Goal: Use online tool/utility: Utilize a website feature to perform a specific function

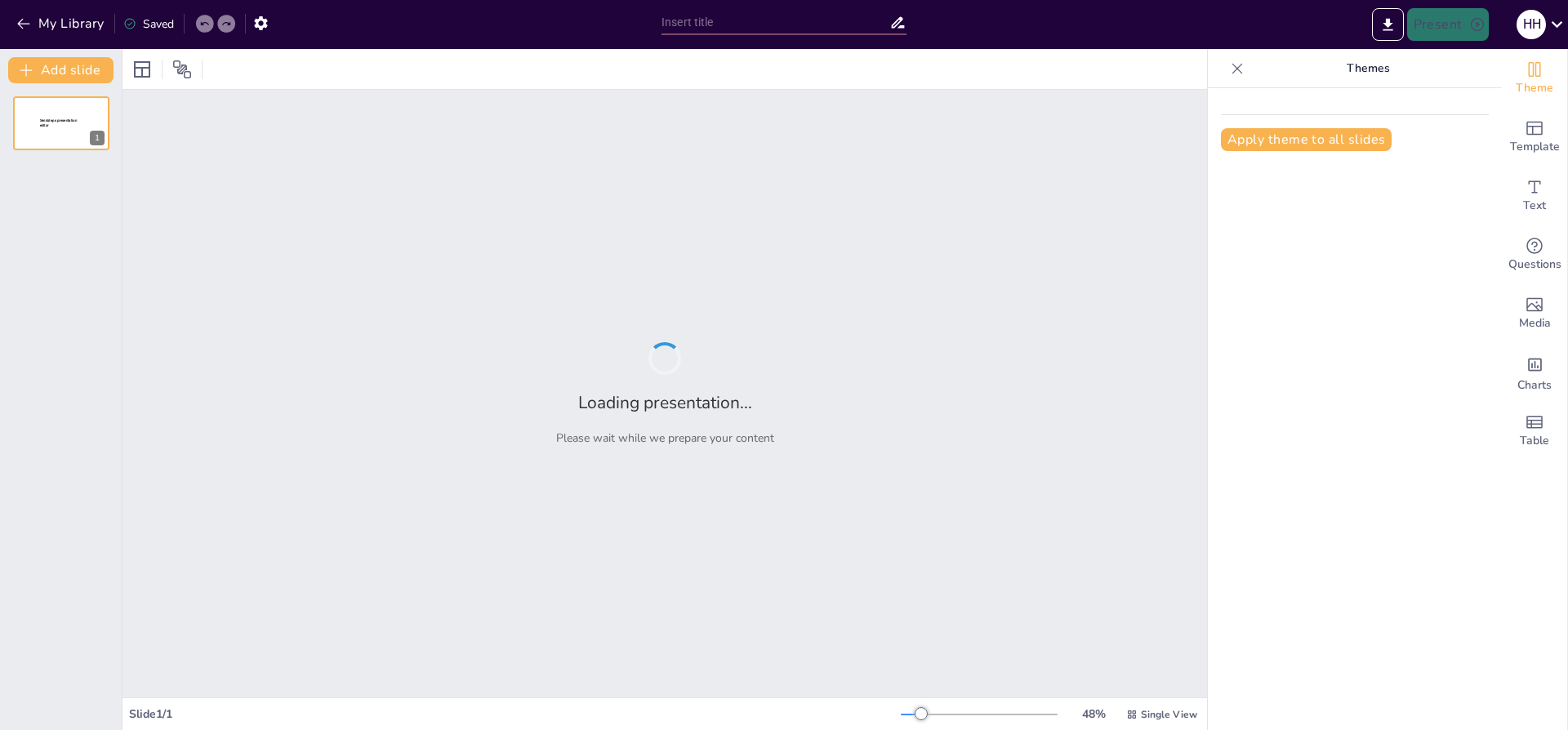
type input "Actionable Strategies for Boosting Customer Retention in Retail CPG"
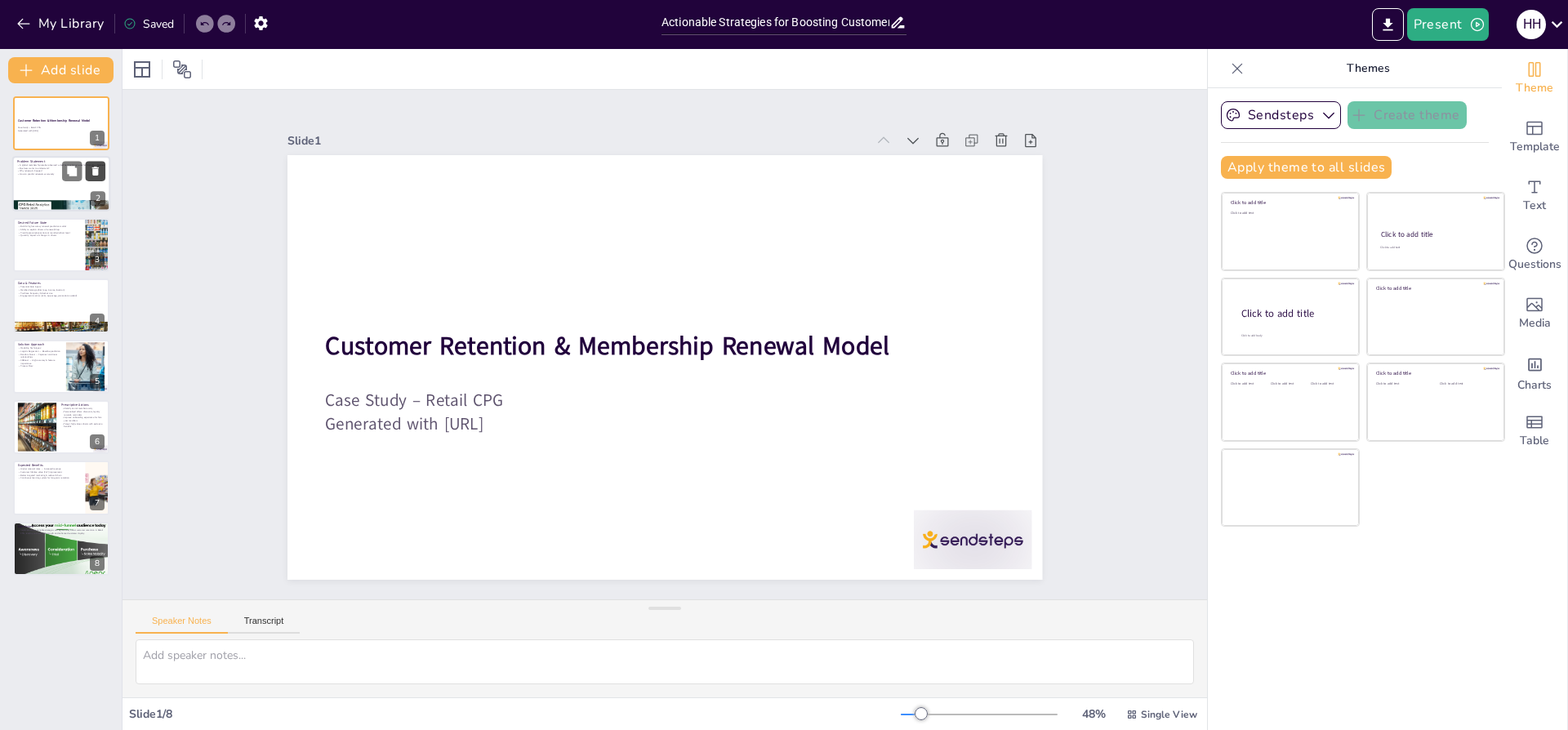
click at [99, 176] on icon at bounding box center [95, 171] width 12 height 12
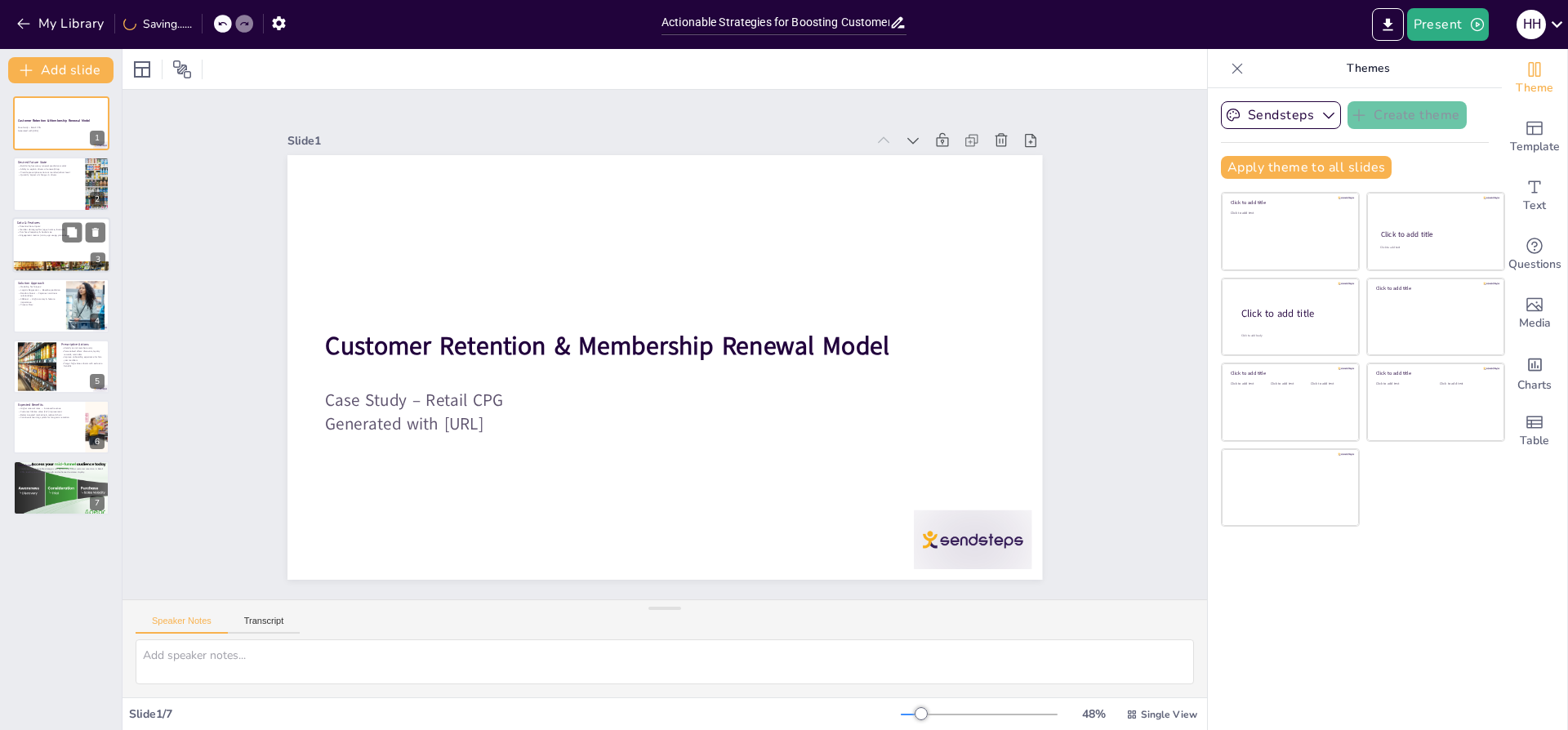
click at [68, 245] on div at bounding box center [61, 245] width 98 height 55
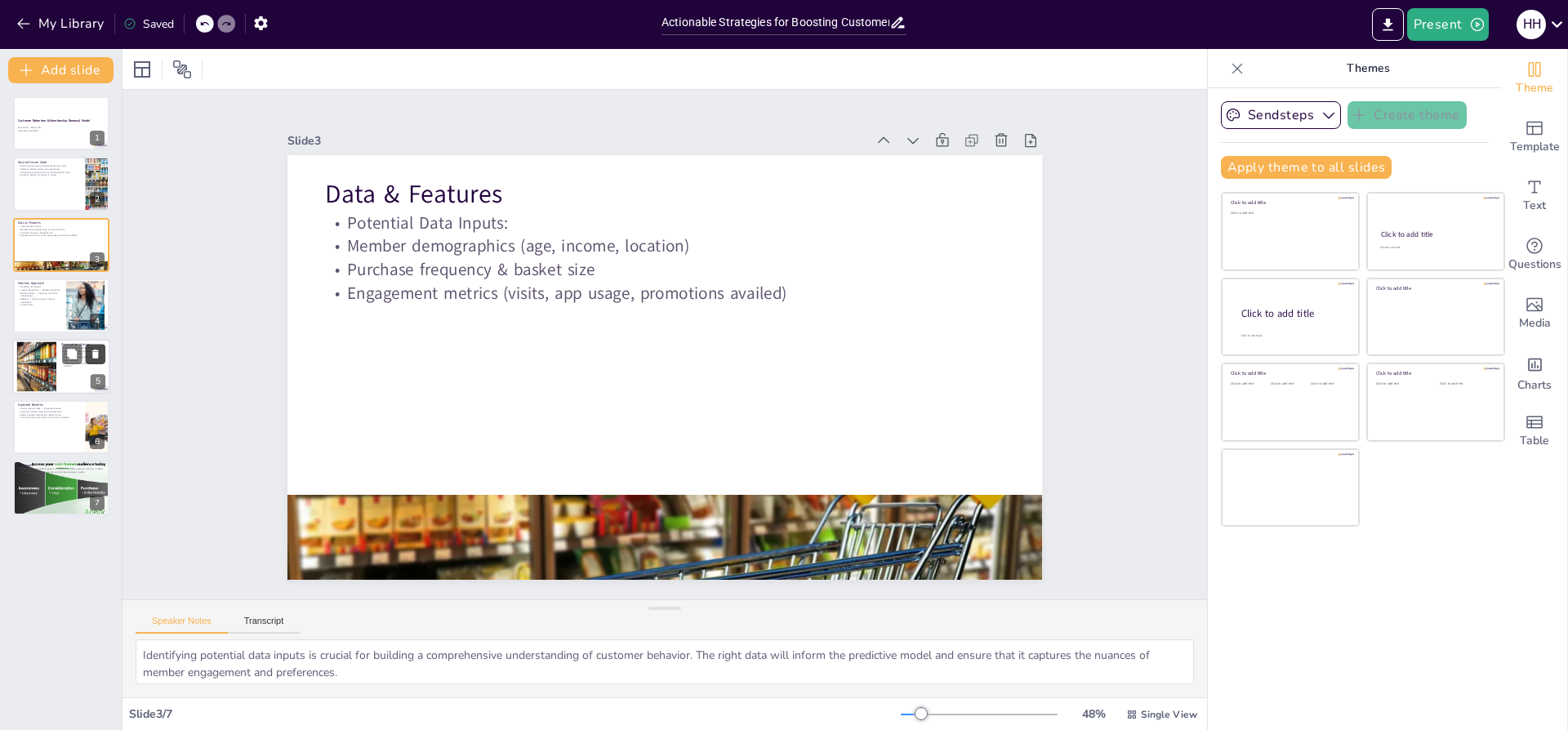
click at [89, 355] on icon at bounding box center [95, 354] width 12 height 12
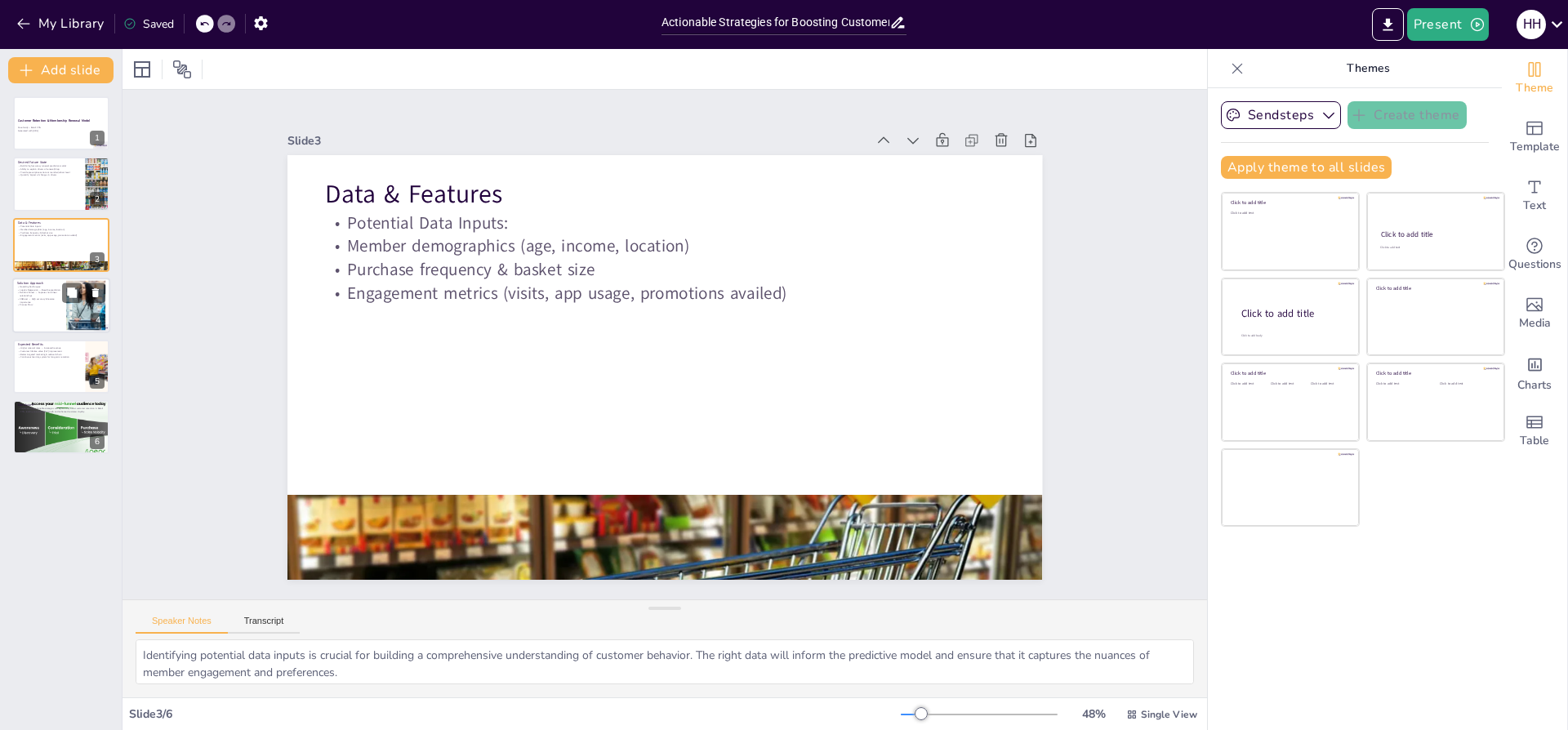
click at [52, 299] on p "XGBoost → High accuracy & feature importance" at bounding box center [39, 300] width 44 height 6
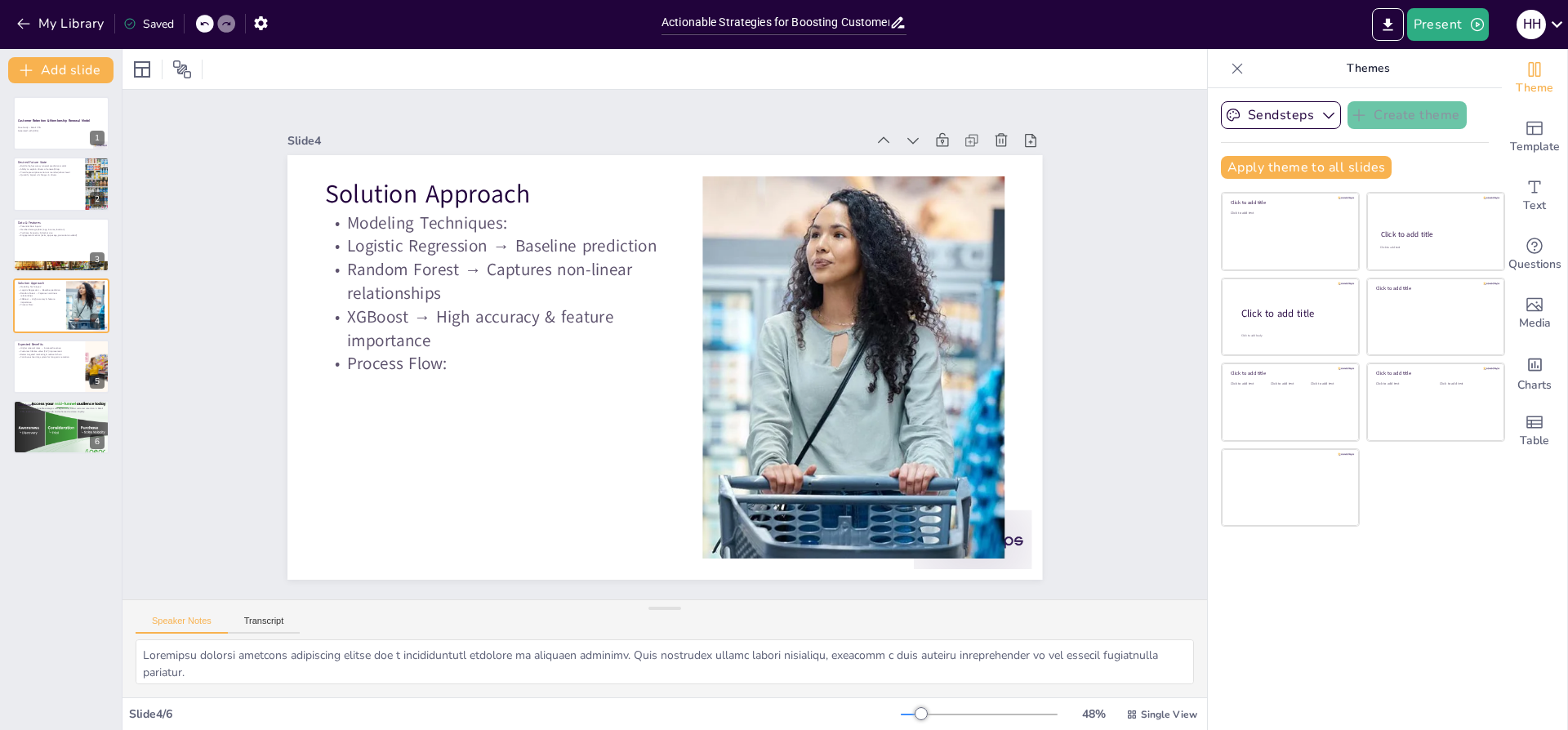
click at [204, 28] on icon at bounding box center [204, 23] width 10 height 10
type textarea "Identifying potential data inputs is crucial for building a comprehensive under…"
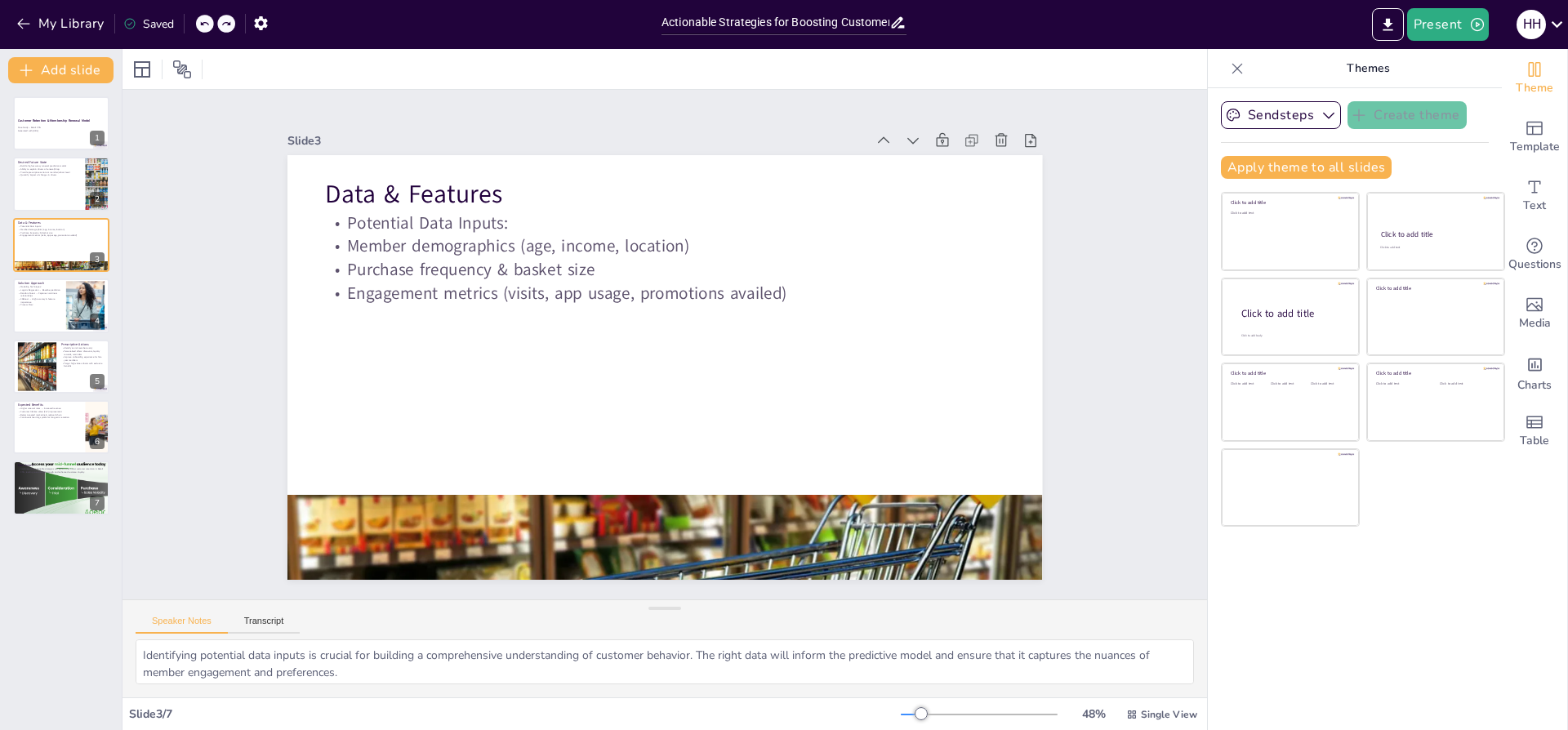
click at [204, 28] on icon at bounding box center [204, 23] width 10 height 10
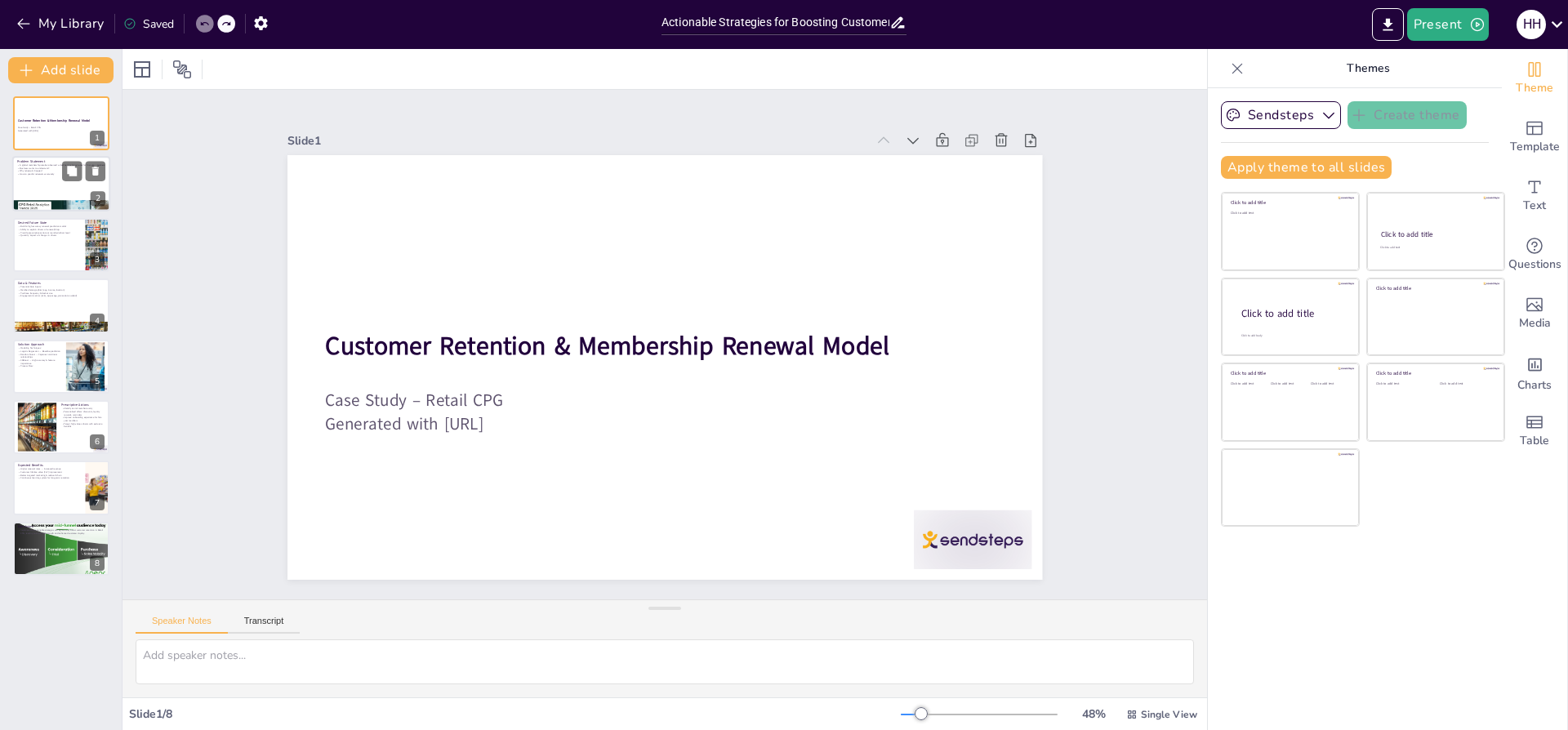
click at [27, 170] on p "Why renewals dropped" at bounding box center [62, 171] width 89 height 3
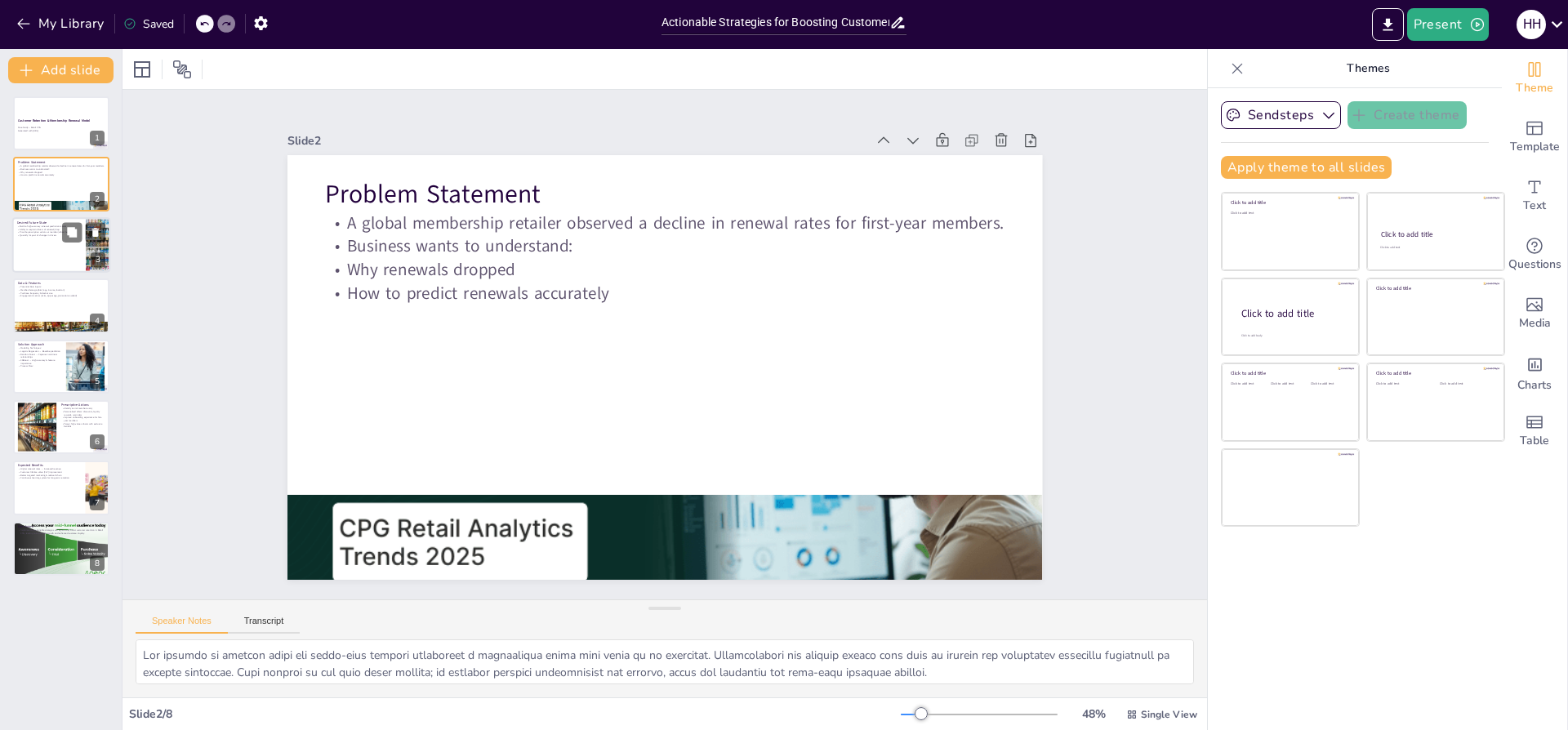
click at [24, 246] on div at bounding box center [61, 245] width 98 height 55
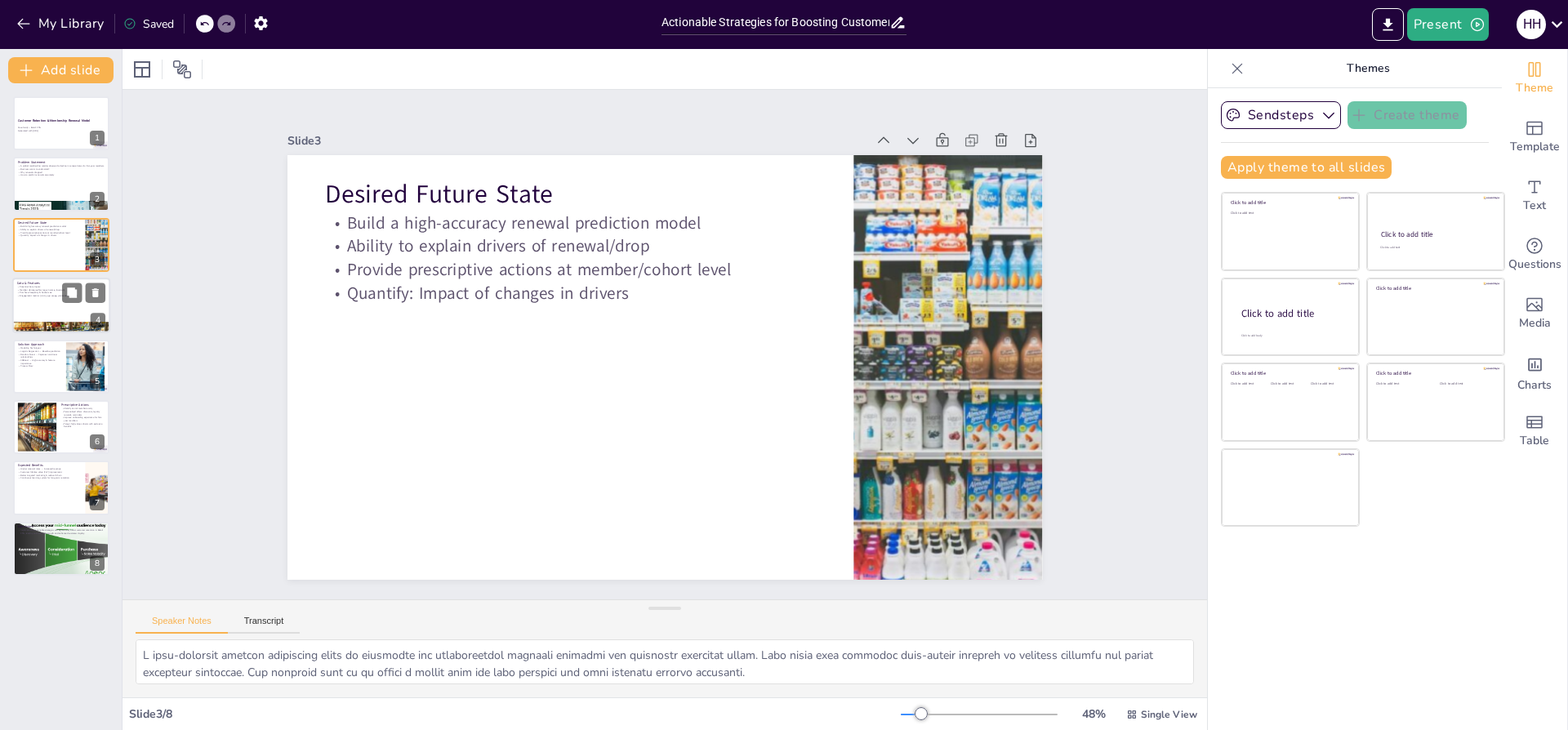
click at [50, 304] on div at bounding box center [61, 305] width 98 height 55
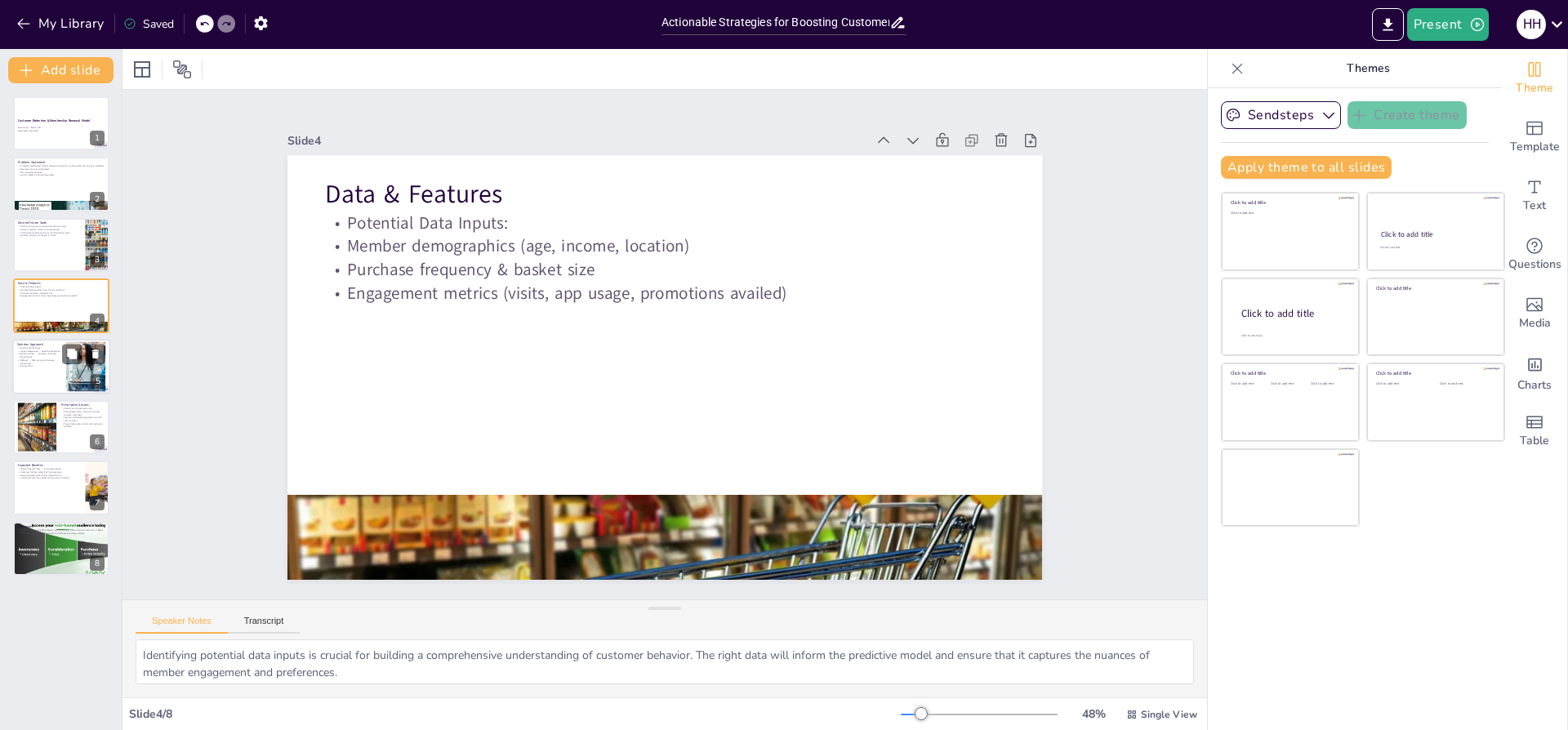
click at [31, 371] on div at bounding box center [61, 366] width 98 height 55
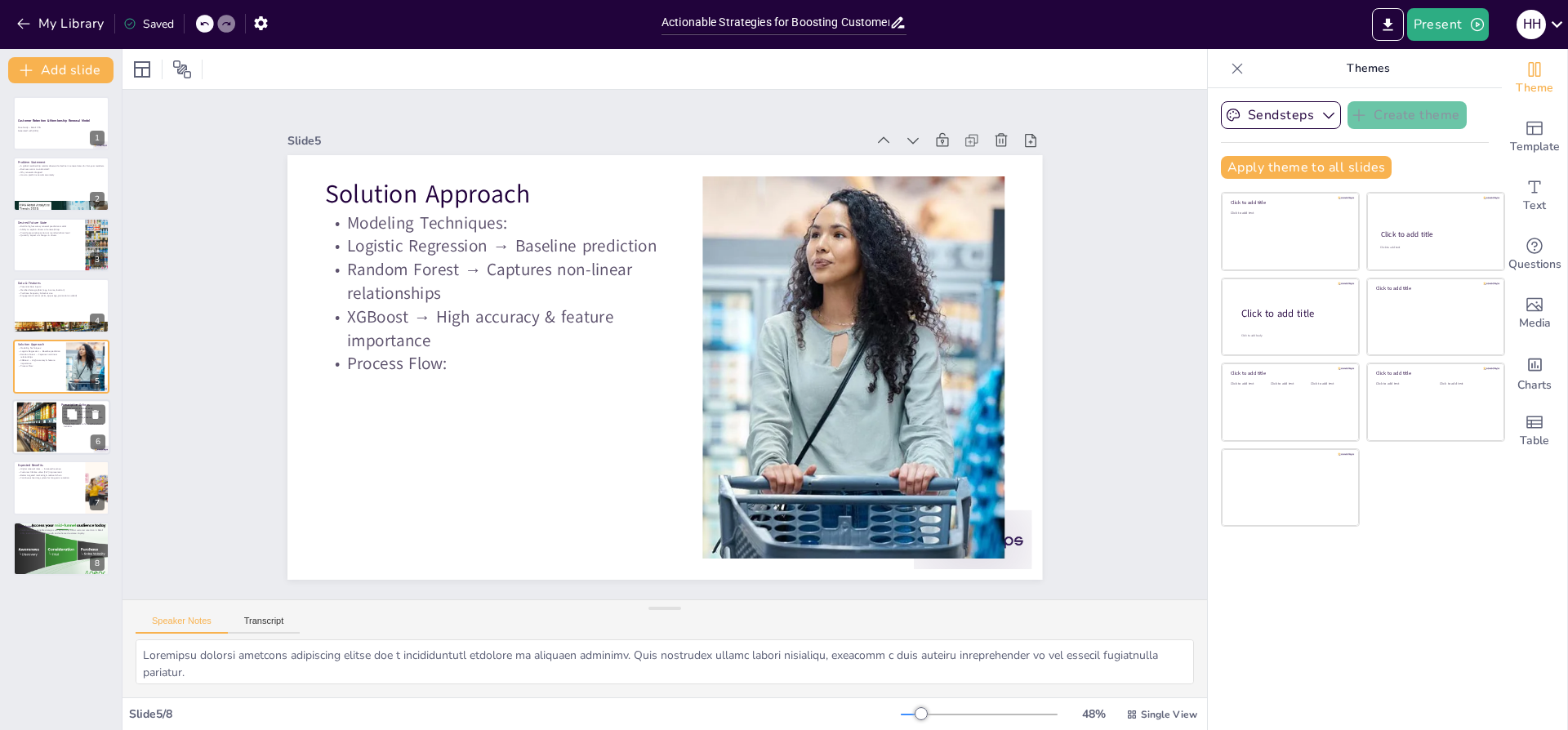
click at [43, 443] on div at bounding box center [36, 428] width 89 height 50
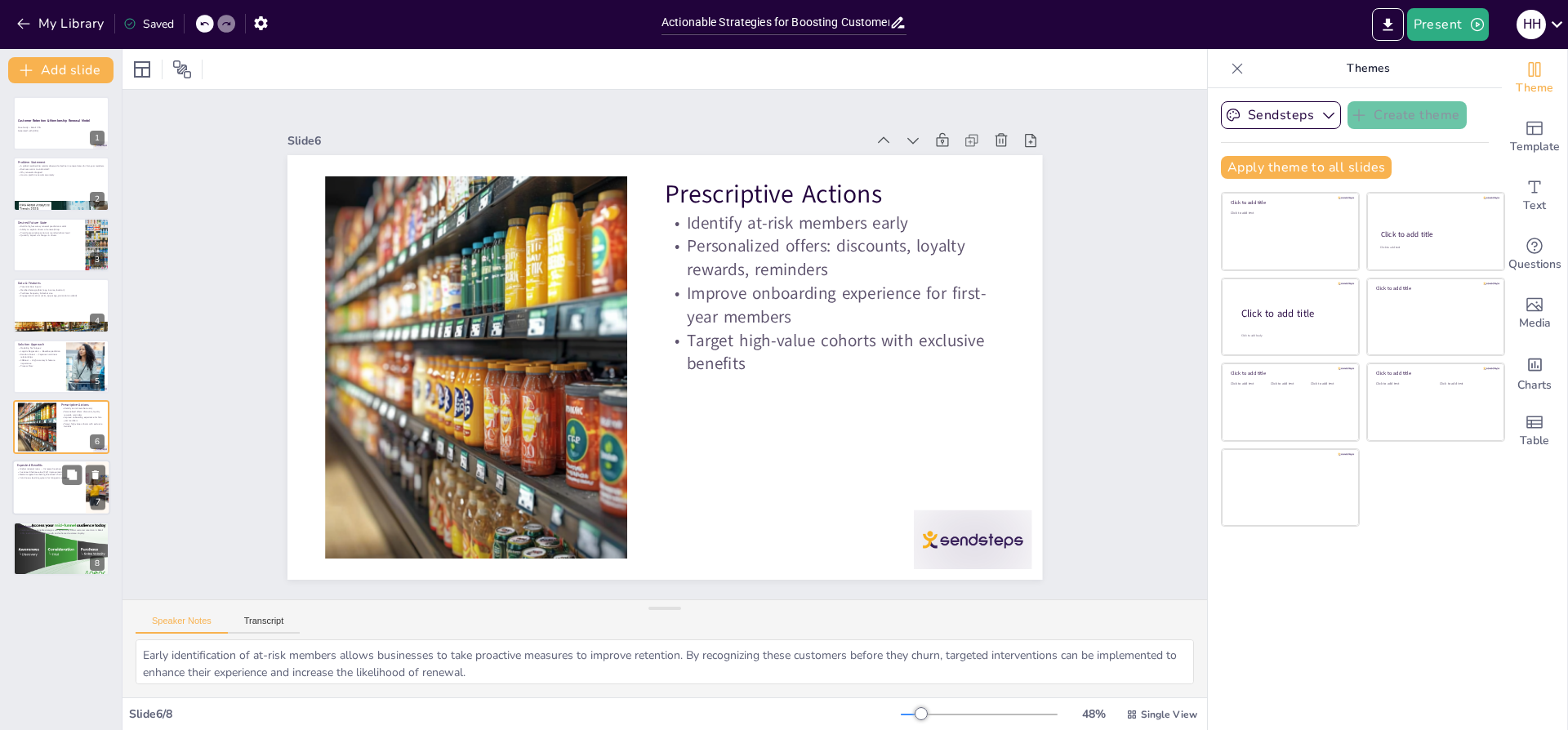
click at [38, 488] on div at bounding box center [61, 488] width 98 height 55
type textarea "Achieving higher renewal rates directly correlates with increased revenue for t…"
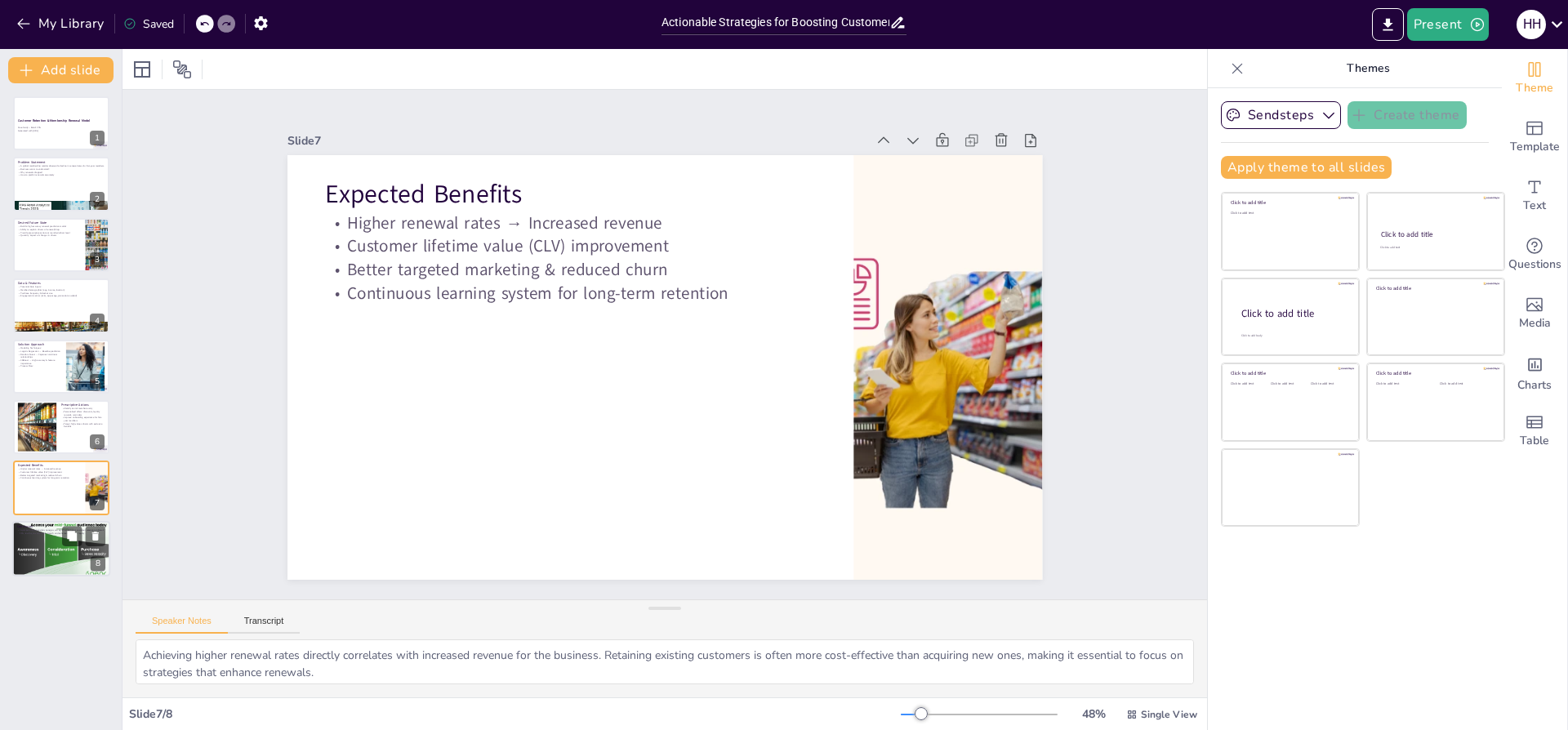
click at [49, 546] on div at bounding box center [61, 548] width 98 height 63
